Goal: Task Accomplishment & Management: Use online tool/utility

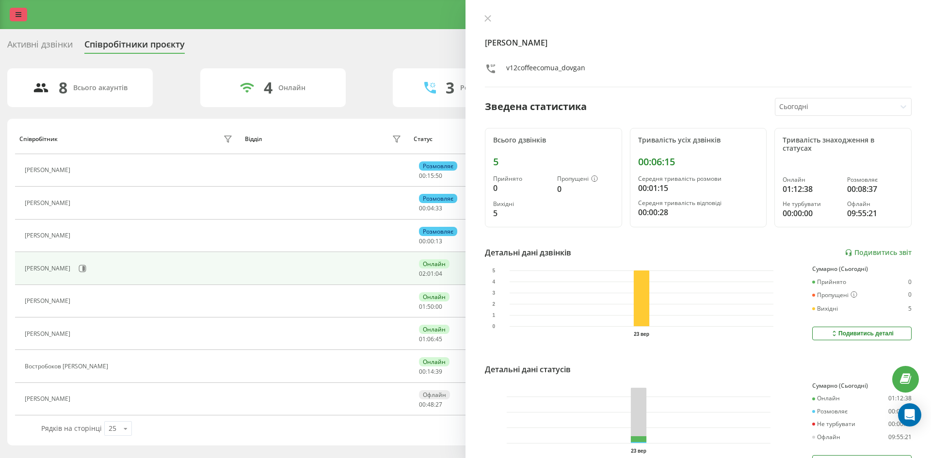
click at [18, 10] on link at bounding box center [18, 15] width 17 height 14
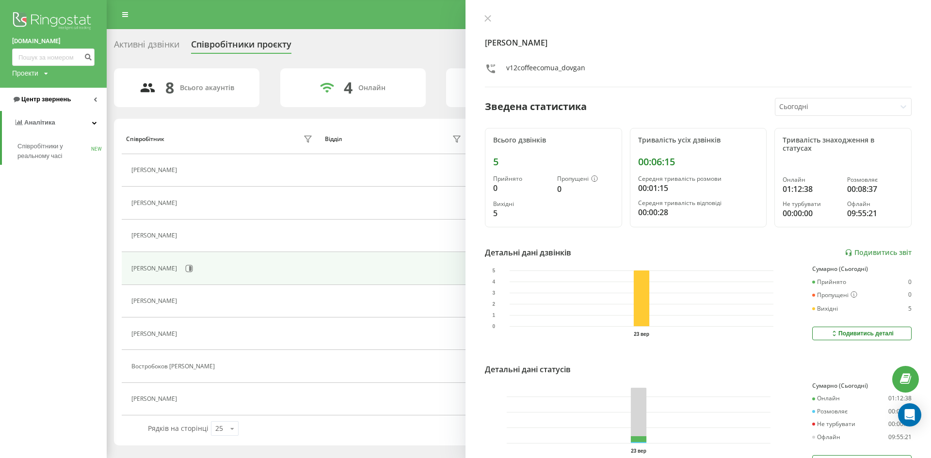
click at [48, 104] on span "Центр звернень" at bounding box center [41, 100] width 59 height 10
click at [50, 157] on span "Звіт про пропущені необроблені дзвінки" at bounding box center [59, 162] width 84 height 19
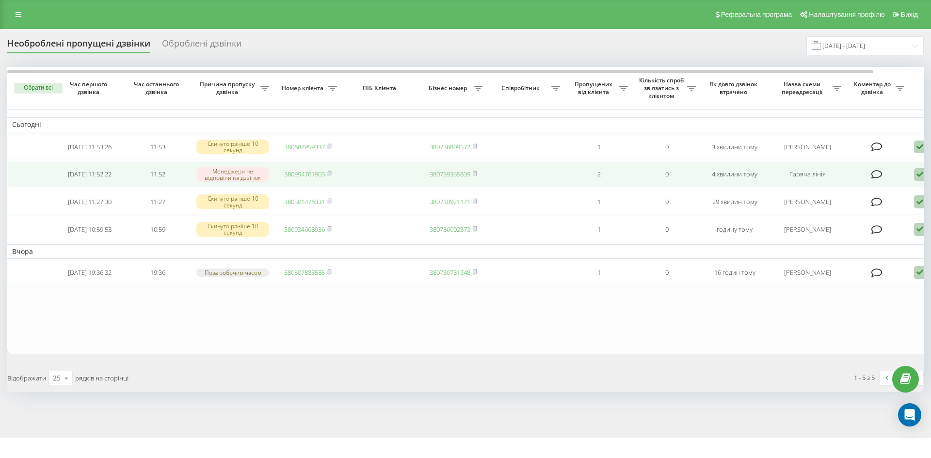
click at [919, 178] on icon at bounding box center [920, 174] width 12 height 13
click at [847, 245] on div "Інший варіант" at bounding box center [878, 242] width 181 height 17
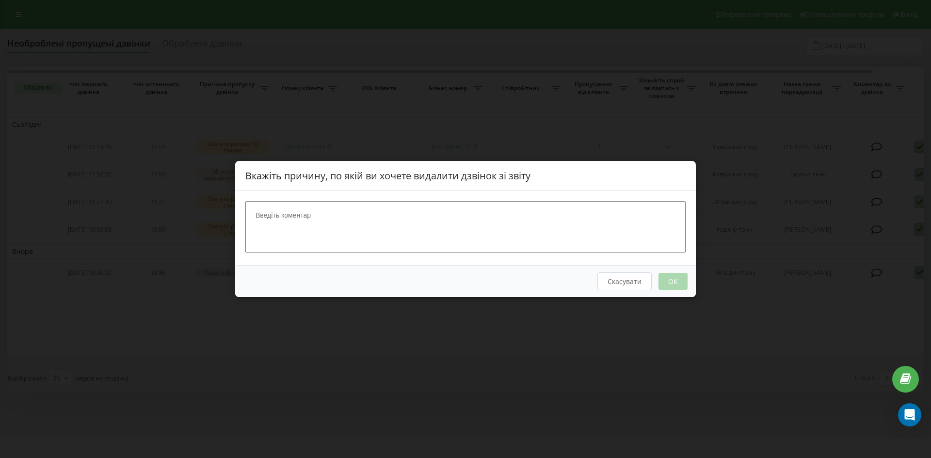
click at [434, 232] on textarea at bounding box center [465, 226] width 440 height 51
type textarea "клієнт постійно дзвонить випадково"
click at [687, 282] on button "OK" at bounding box center [673, 281] width 29 height 17
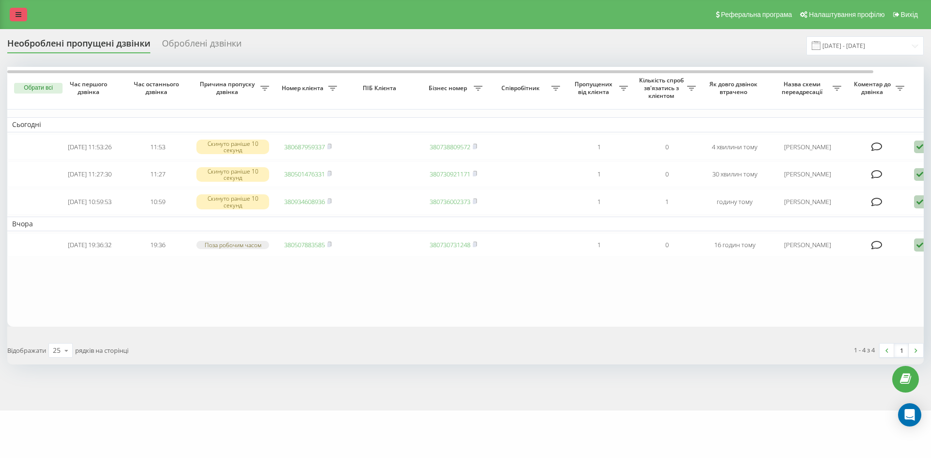
click at [14, 11] on link at bounding box center [18, 15] width 17 height 14
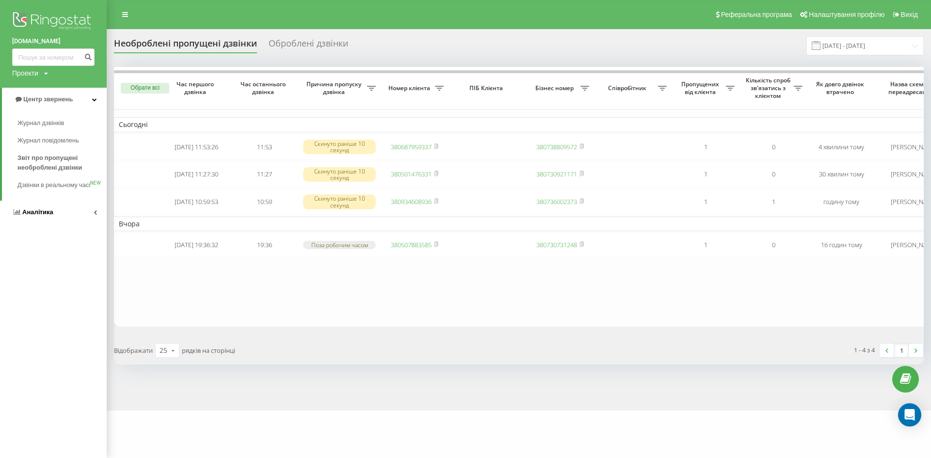
click at [31, 216] on span "Аналiтика" at bounding box center [37, 212] width 31 height 7
click at [44, 144] on span "Співробітники у реальному часі" at bounding box center [54, 151] width 74 height 19
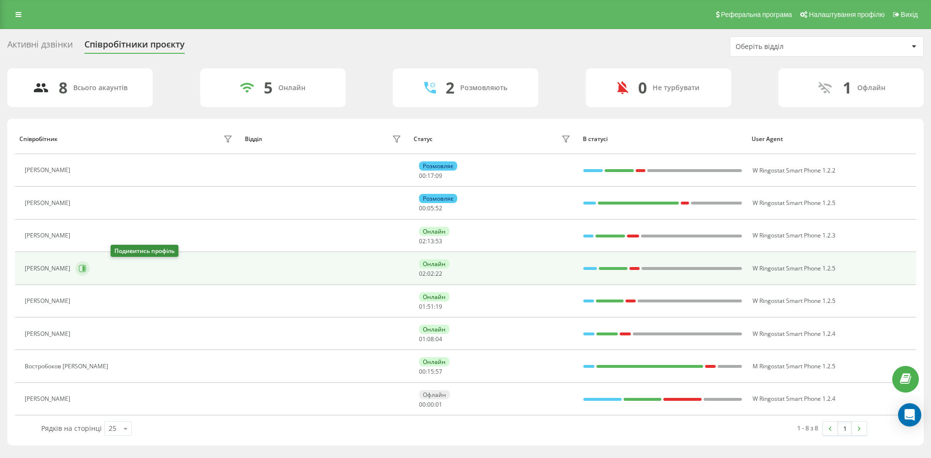
click at [86, 271] on icon at bounding box center [83, 269] width 8 height 8
